Goal: Information Seeking & Learning: Learn about a topic

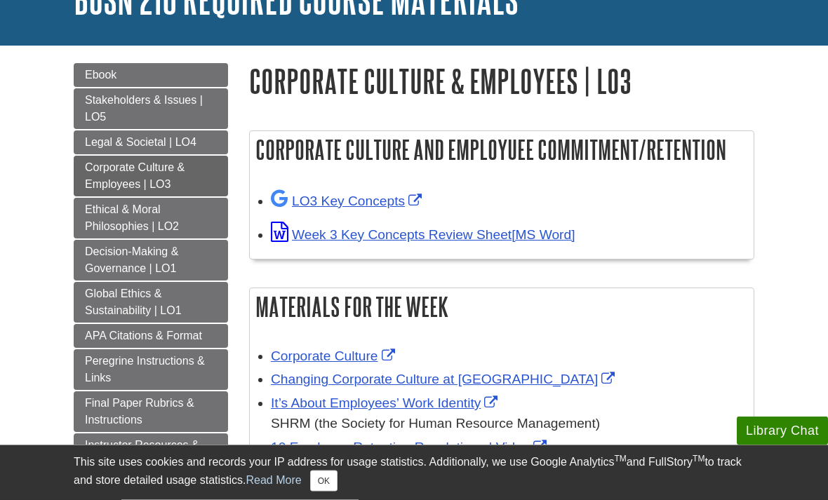
scroll to position [112, 0]
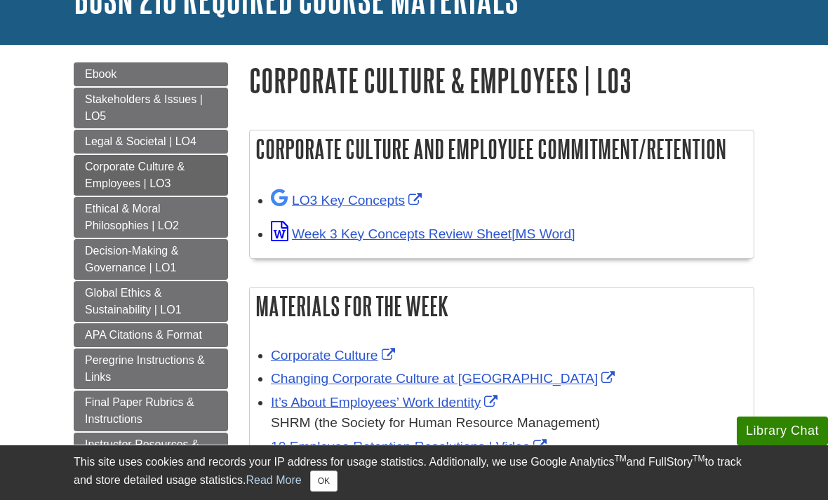
click at [185, 219] on link "Ethical & Moral Philosophies | LO2" at bounding box center [151, 217] width 154 height 41
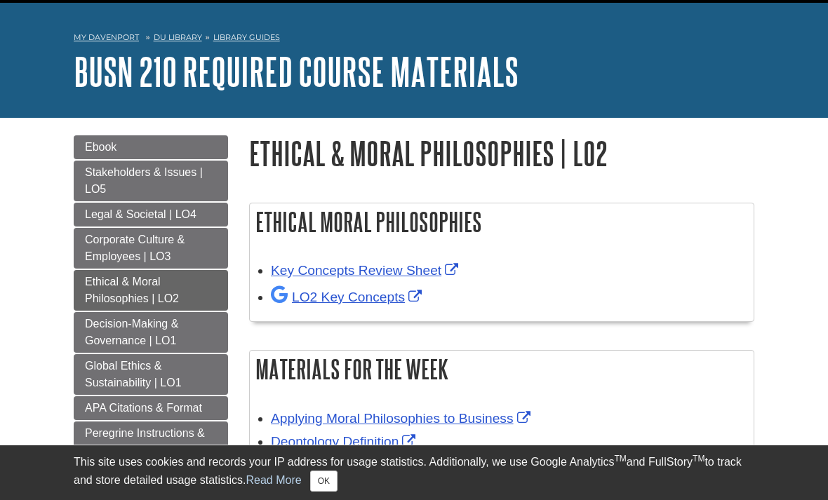
scroll to position [44, 0]
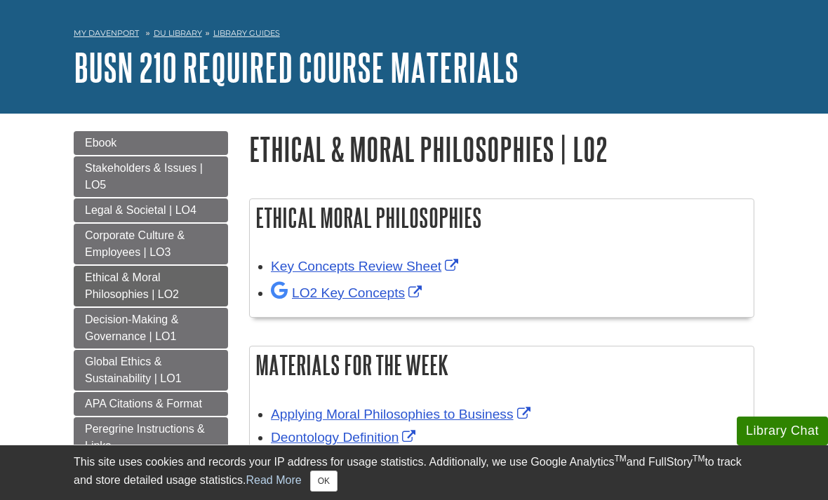
click at [126, 248] on span "Corporate Culture & Employees | LO3" at bounding box center [135, 243] width 100 height 29
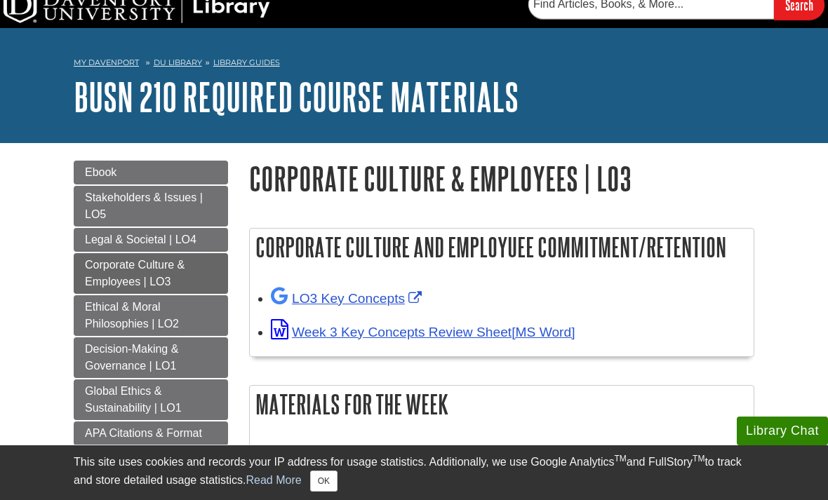
scroll to position [15, 0]
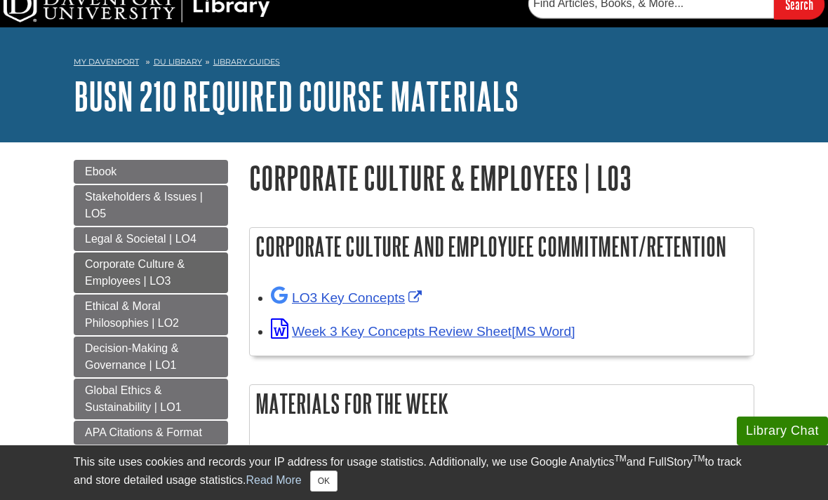
click at [116, 238] on span "Legal & Societal | LO4" at bounding box center [141, 239] width 112 height 12
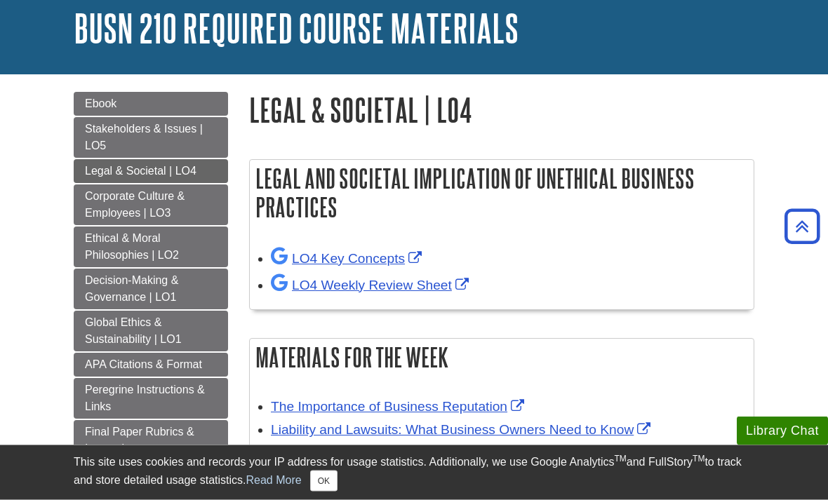
scroll to position [82, 0]
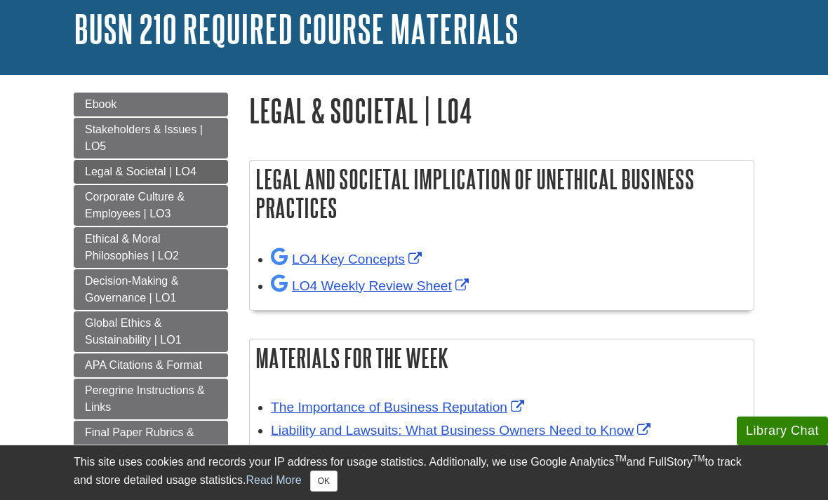
click at [107, 143] on link "Stakeholders & Issues | LO5" at bounding box center [151, 138] width 154 height 41
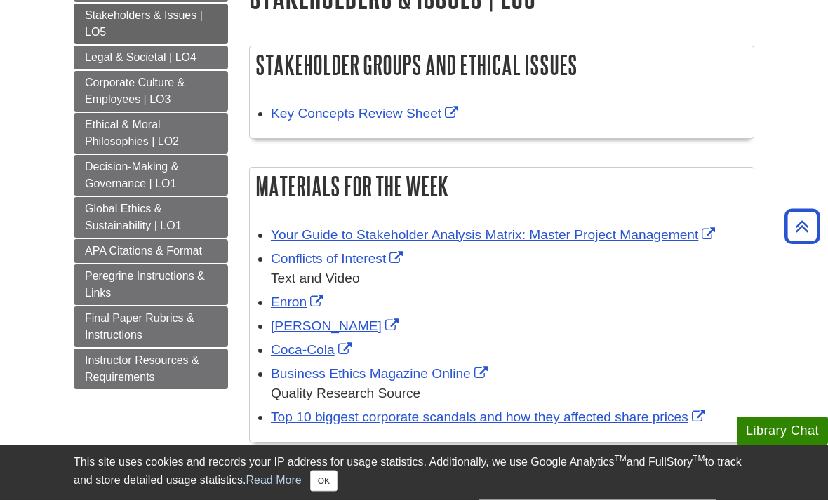
scroll to position [196, 0]
click at [101, 222] on span "Global Ethics & Sustainability | LO1" at bounding box center [133, 217] width 97 height 29
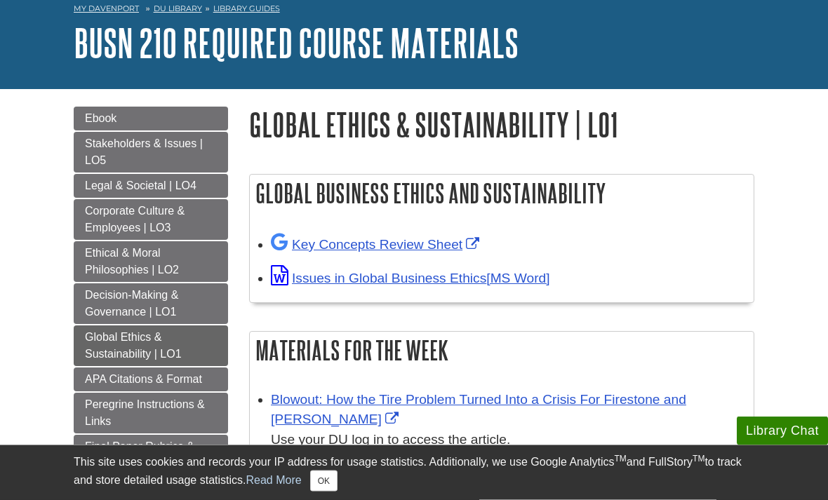
scroll to position [68, 0]
click at [114, 262] on link "Ethical & Moral Philosophies | LO2" at bounding box center [151, 261] width 154 height 41
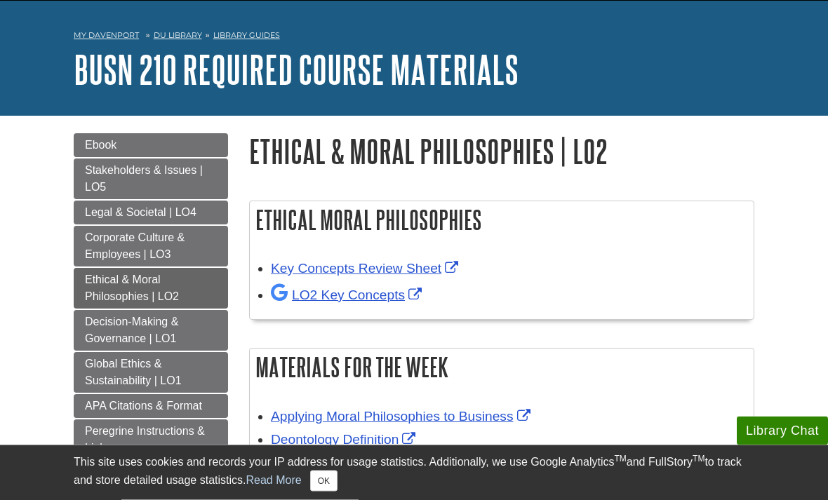
scroll to position [48, 0]
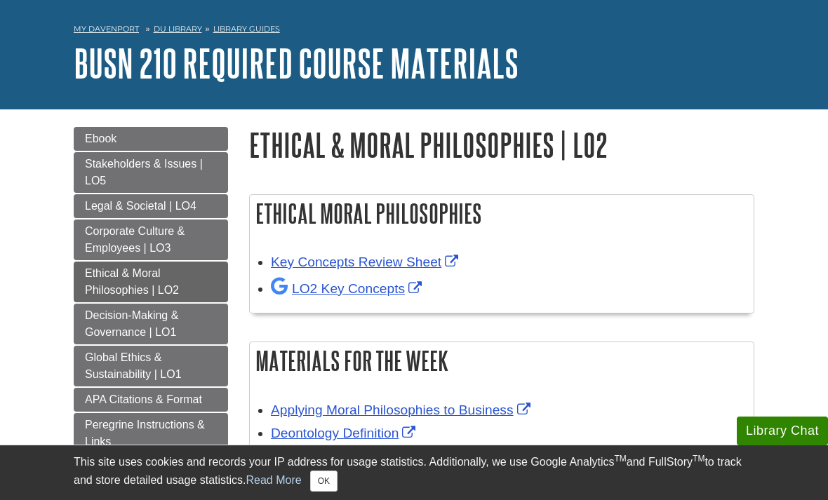
click at [112, 248] on span "Corporate Culture & Employees | LO3" at bounding box center [135, 239] width 100 height 29
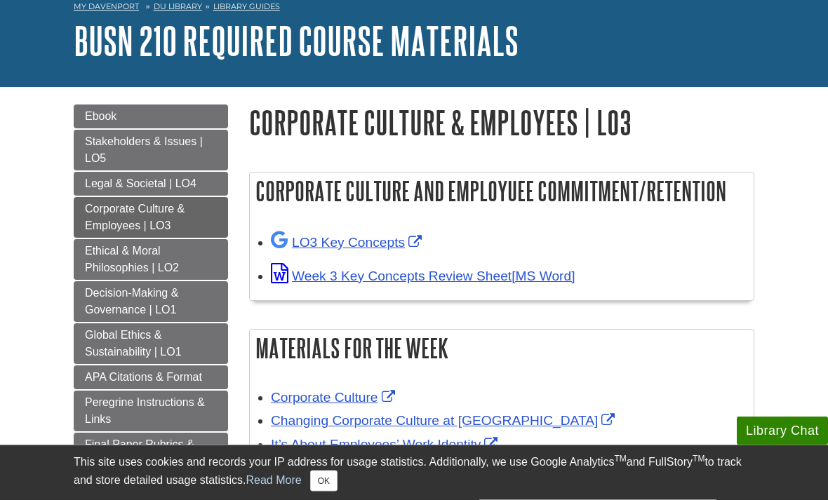
scroll to position [72, 0]
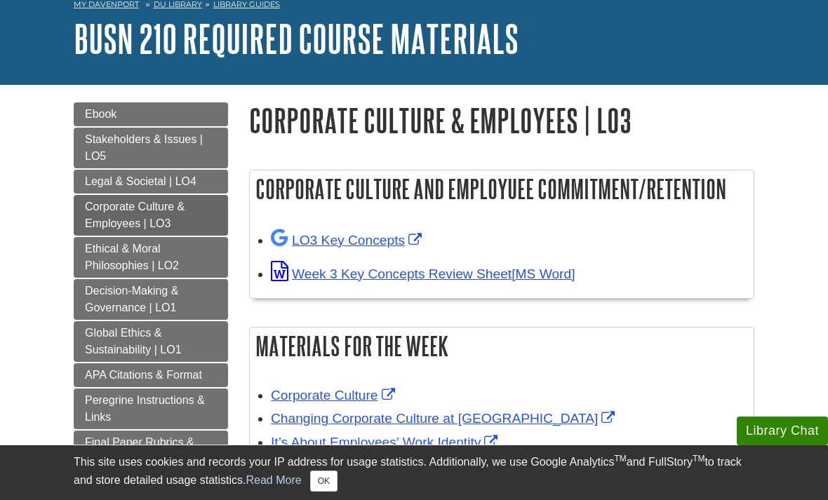
click at [374, 240] on link "LO3 Key Concepts" at bounding box center [348, 240] width 154 height 15
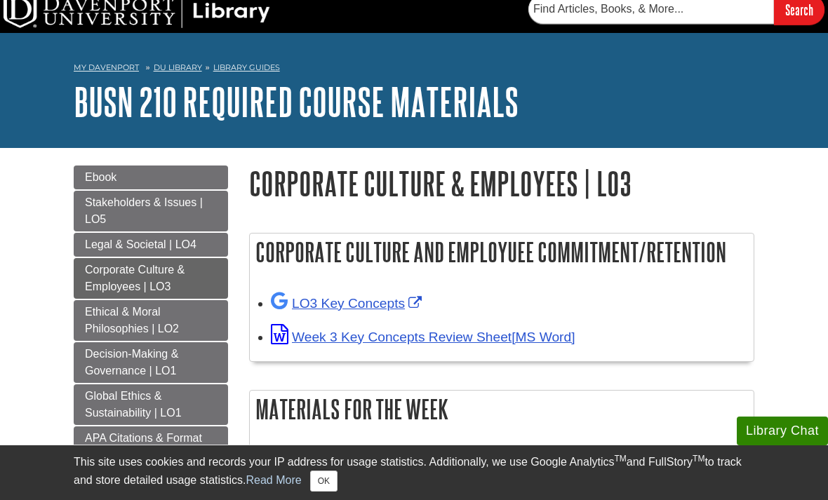
scroll to position [36, 0]
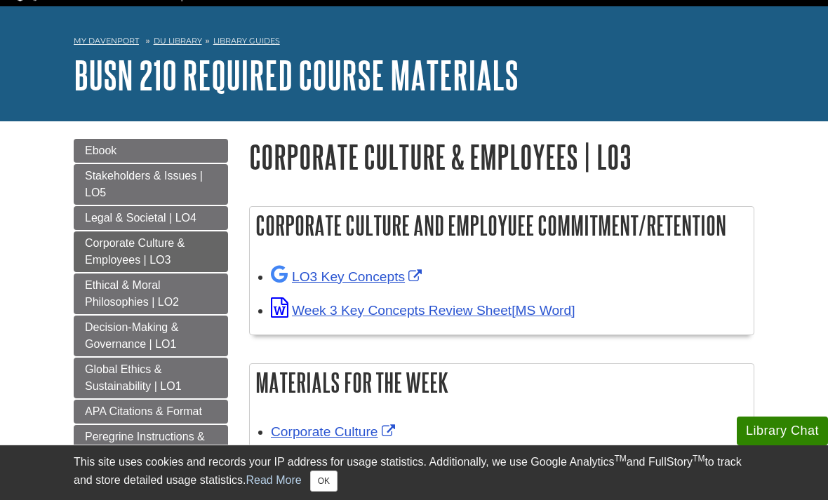
click at [98, 153] on span "Ebook" at bounding box center [101, 151] width 32 height 12
